Goal: Task Accomplishment & Management: Manage account settings

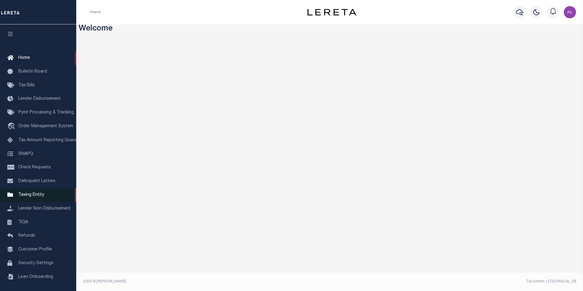
click at [34, 197] on span "Taxing Entity" at bounding box center [31, 195] width 26 height 4
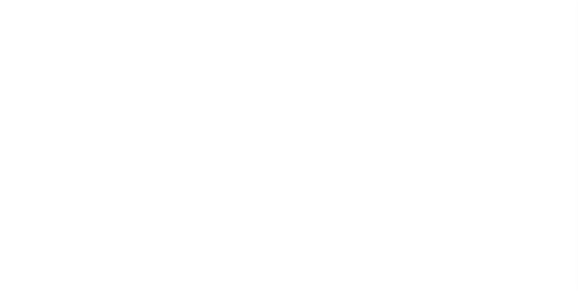
select select
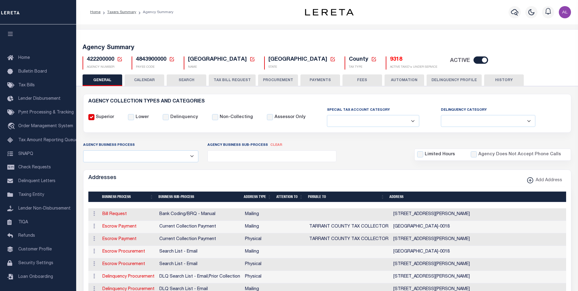
click at [447, 64] on div "ACTIVE" at bounding box center [467, 60] width 41 height 9
click at [486, 50] on h5 "Agency Summary" at bounding box center [328, 47] width 490 height 7
click at [474, 60] on input "checkbox" at bounding box center [481, 59] width 15 height 7
checkbox input "false"
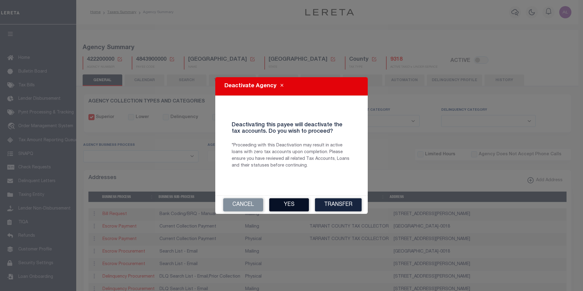
click at [290, 206] on button "Yes" at bounding box center [289, 204] width 40 height 13
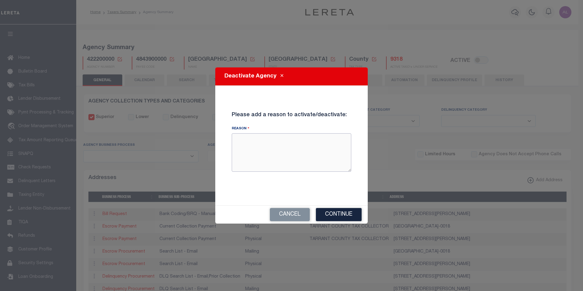
click at [253, 145] on textarea "Reason" at bounding box center [292, 152] width 120 height 38
type textarea "test cases"
click at [270, 137] on textarea "test cases" at bounding box center [292, 152] width 120 height 38
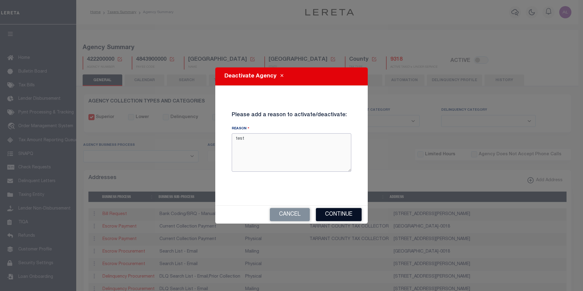
type textarea "test"
click at [341, 214] on button "Continue" at bounding box center [339, 214] width 46 height 13
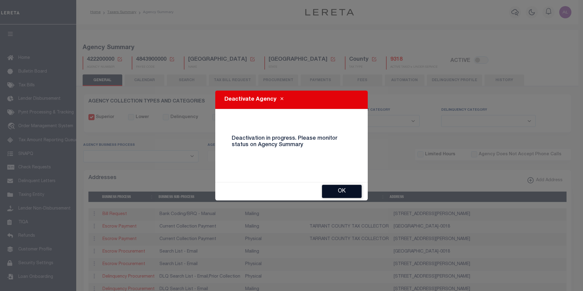
click at [342, 195] on button "OK" at bounding box center [342, 191] width 40 height 13
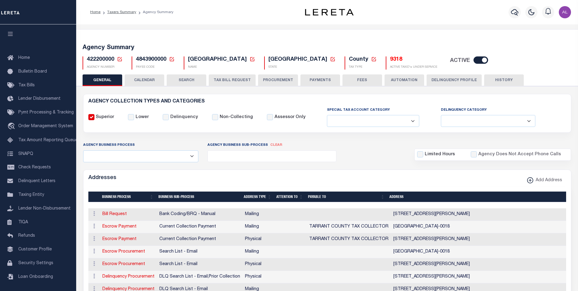
checkbox input "true"
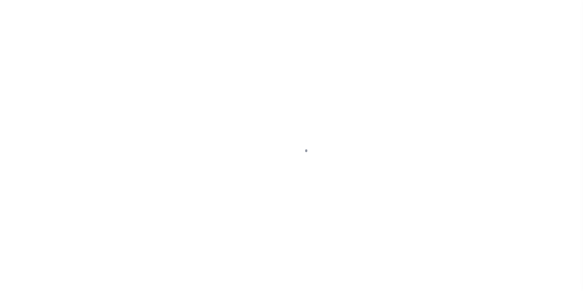
scroll to position [6, 0]
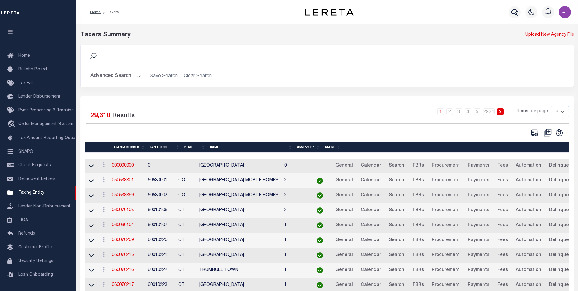
click at [133, 78] on button "Advanced Search" at bounding box center [116, 76] width 51 height 12
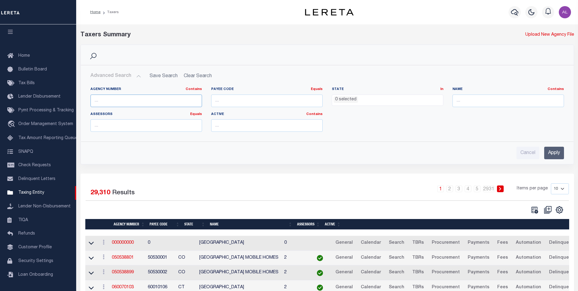
click at [157, 104] on input "text" at bounding box center [147, 101] width 112 height 12
click at [555, 152] on input "Apply" at bounding box center [554, 153] width 20 height 12
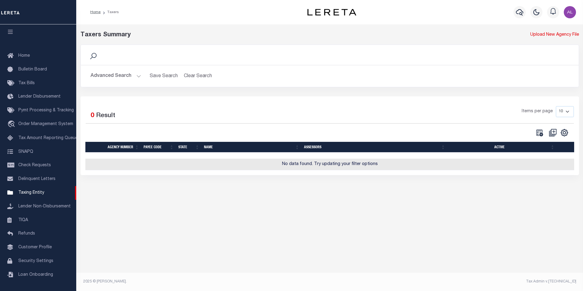
click at [138, 77] on button "Advanced Search" at bounding box center [116, 76] width 51 height 12
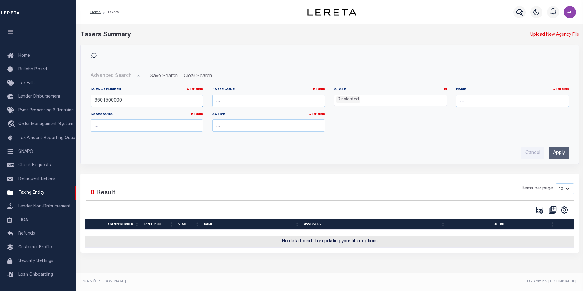
click at [127, 98] on input "3601500000" at bounding box center [147, 101] width 113 height 12
click at [134, 105] on input "3601500000" at bounding box center [147, 101] width 113 height 12
type input "360150000"
click at [562, 152] on input "Apply" at bounding box center [559, 153] width 20 height 12
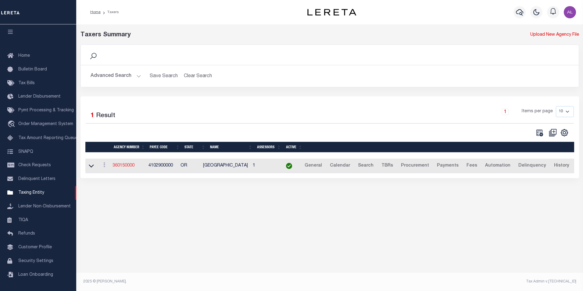
click at [129, 164] on link "360150000" at bounding box center [123, 165] width 22 height 4
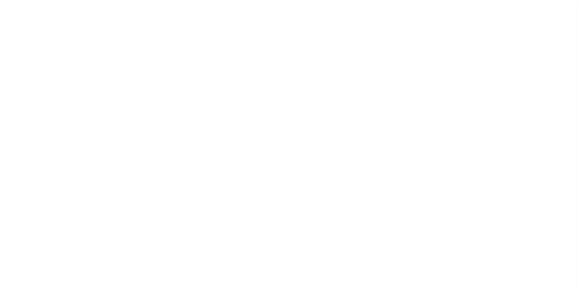
select select
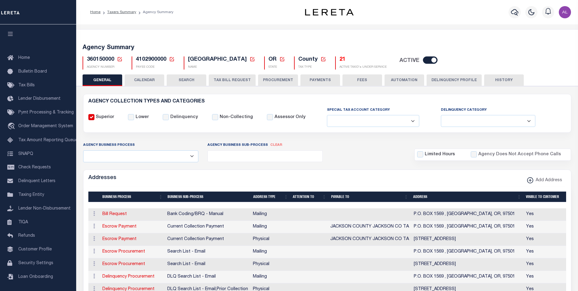
click at [228, 82] on button "TAX BILL REQUEST" at bounding box center [232, 80] width 47 height 12
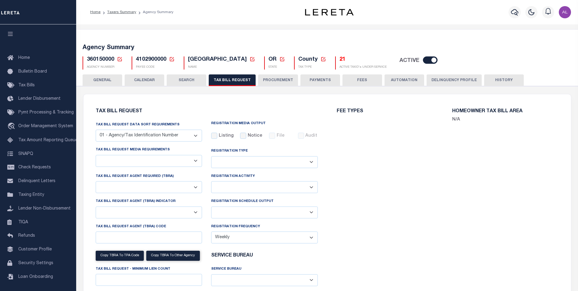
checkbox input "false"
select select "22"
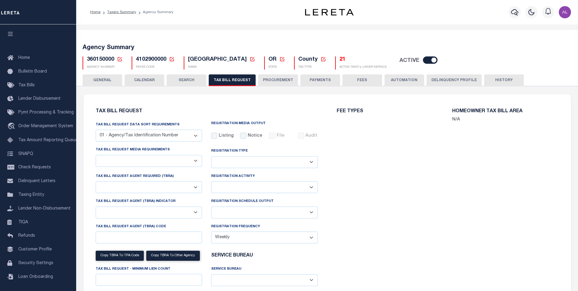
select select "true"
select select "9"
type input "LTS"
select select
type input "1"
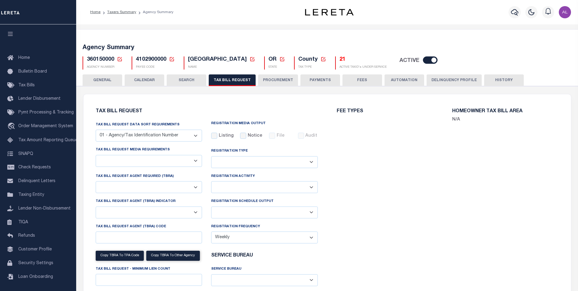
select select "4100743000"
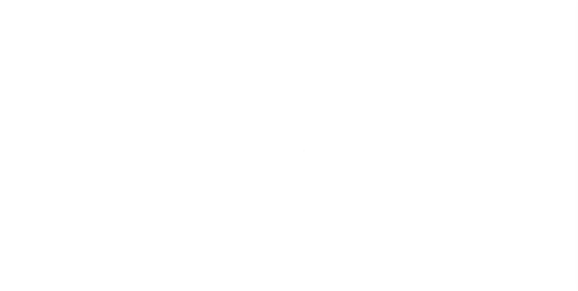
select select
checkbox input "false"
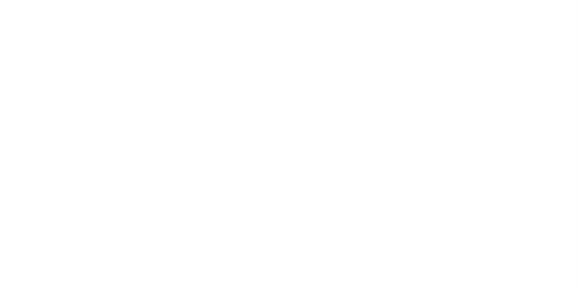
checkbox input "false"
type input "4843900000"
